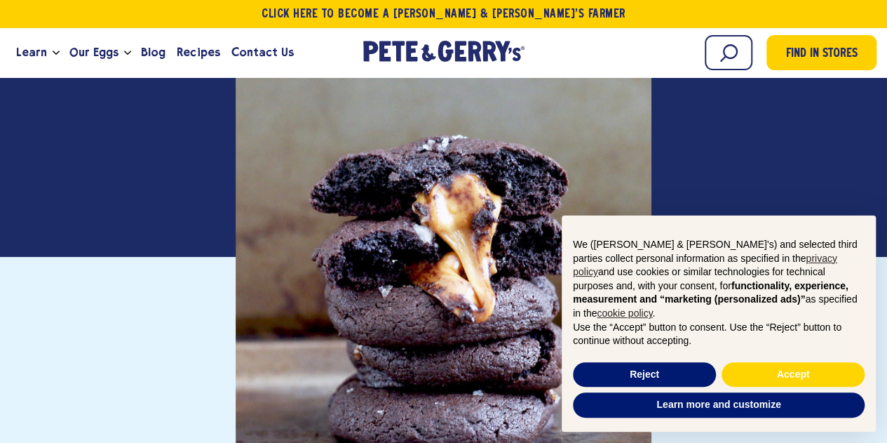
scroll to position [339, 0]
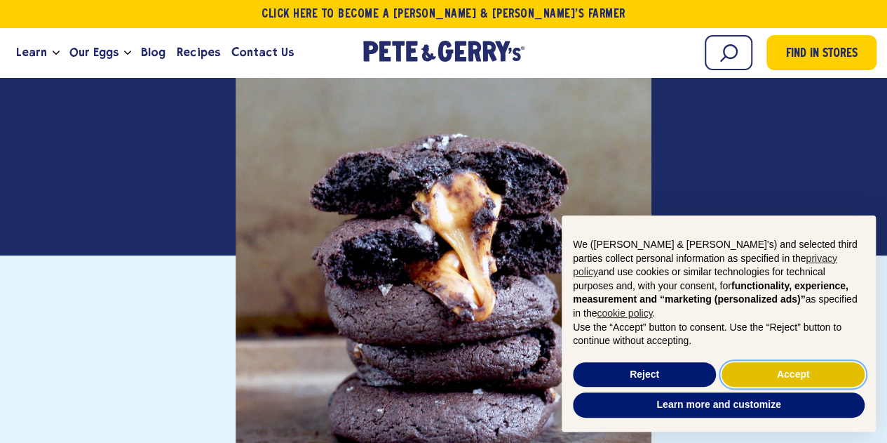
click at [744, 376] on button "Accept" at bounding box center [793, 374] width 143 height 25
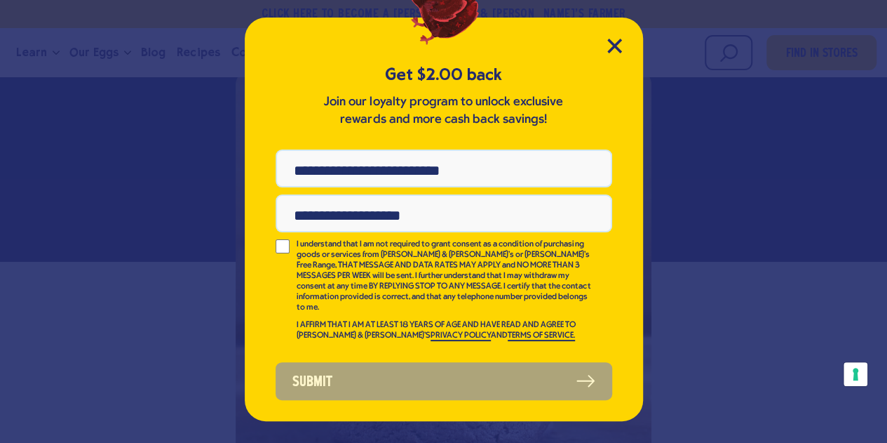
scroll to position [0, 0]
click at [625, 54] on div "Get $2.00 back Join our loyalty program to unlock exclusive rewards and more ca…" at bounding box center [444, 219] width 398 height 403
click at [612, 47] on icon "Close Modal" at bounding box center [614, 45] width 13 height 13
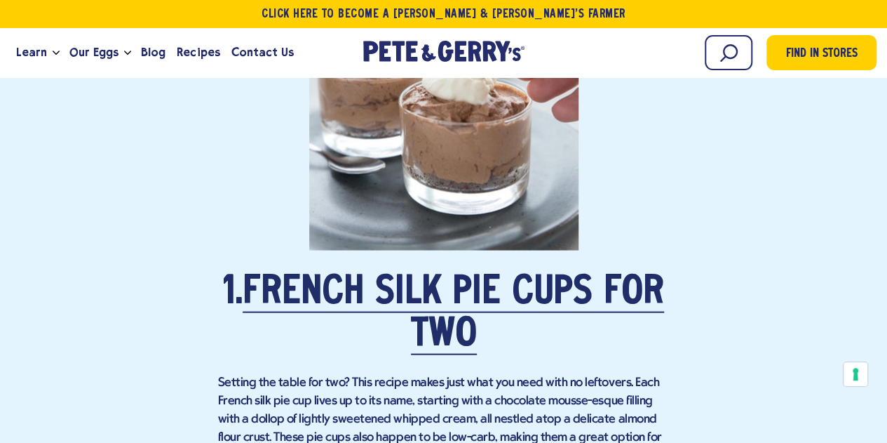
scroll to position [1387, 0]
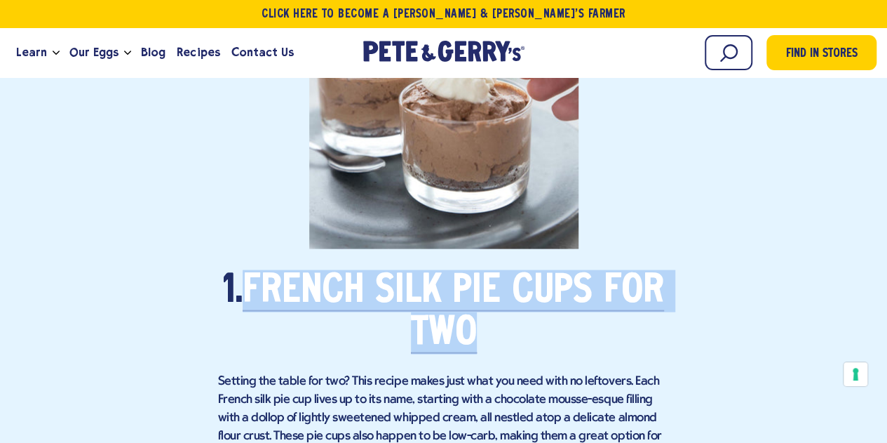
drag, startPoint x: 244, startPoint y: 283, endPoint x: 567, endPoint y: 325, distance: 325.3
click at [567, 325] on h2 "1. French Silk Pie Cups For Two" at bounding box center [444, 312] width 452 height 84
copy link "French Silk Pie Cups For Two"
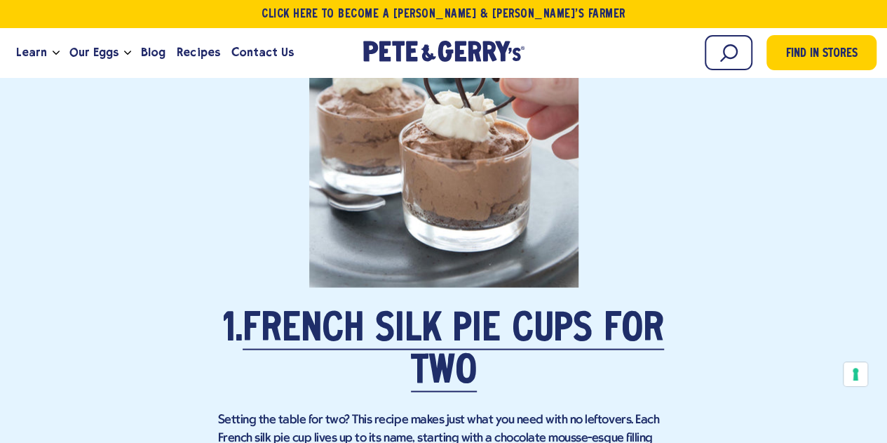
scroll to position [1343, 0]
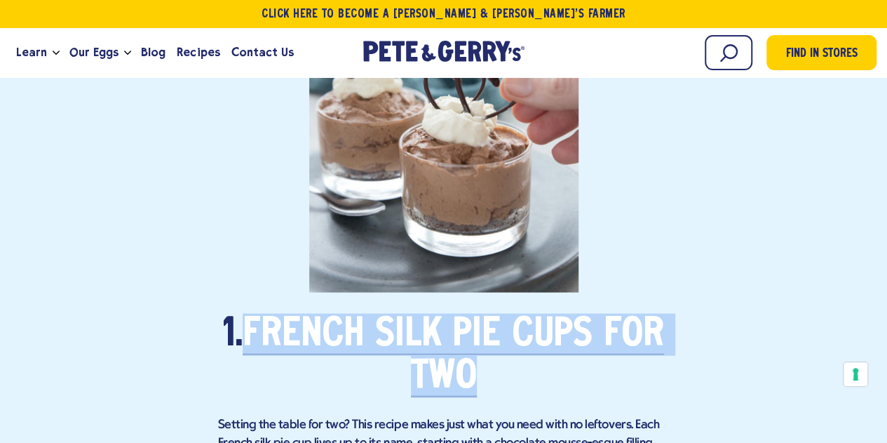
drag, startPoint x: 577, startPoint y: 370, endPoint x: 238, endPoint y: 306, distance: 344.9
copy h2 "French Silk Pie Cups For Two"
